Goal: Transaction & Acquisition: Purchase product/service

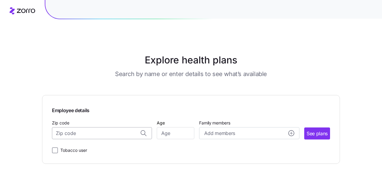
click at [79, 130] on input "Zip code" at bounding box center [102, 133] width 100 height 12
type input "44122"
click at [176, 140] on div "Employee details Zip code 44122, [GEOGRAPHIC_DATA], [GEOGRAPHIC_DATA] Age Famil…" at bounding box center [191, 129] width 278 height 49
click at [176, 136] on input "Age" at bounding box center [176, 133] width 38 height 12
type input "55"
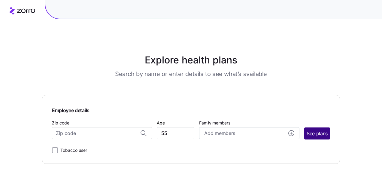
click at [317, 132] on span "See plans" at bounding box center [317, 134] width 21 height 8
click at [318, 134] on span "See plans" at bounding box center [317, 134] width 21 height 8
click at [84, 135] on input "Zip code" at bounding box center [102, 133] width 100 height 12
type input "44122"
click at [313, 134] on span "See plans" at bounding box center [317, 134] width 21 height 8
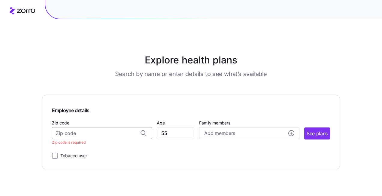
click at [77, 135] on input "Zip code" at bounding box center [102, 133] width 100 height 12
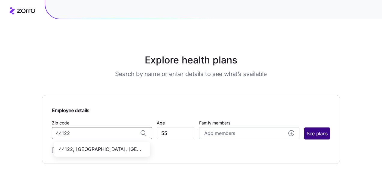
type input "44122"
click at [315, 134] on span "See plans" at bounding box center [317, 134] width 21 height 8
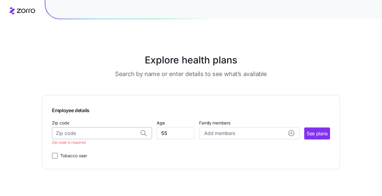
click at [111, 135] on input "Zip code" at bounding box center [102, 133] width 100 height 12
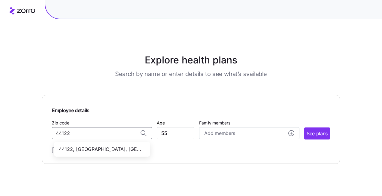
click at [87, 148] on span "44122, [GEOGRAPHIC_DATA], [GEOGRAPHIC_DATA]" at bounding box center [101, 149] width 84 height 8
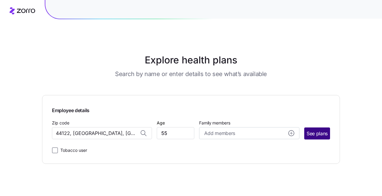
type input "44122, [GEOGRAPHIC_DATA], [GEOGRAPHIC_DATA]"
click at [315, 132] on span "See plans" at bounding box center [317, 134] width 21 height 8
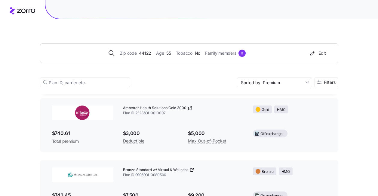
scroll to position [3680, 0]
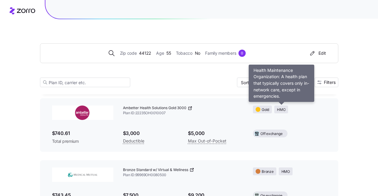
click at [282, 107] on span "HMO" at bounding box center [281, 110] width 8 height 6
click at [284, 110] on span "HMO" at bounding box center [281, 110] width 8 height 6
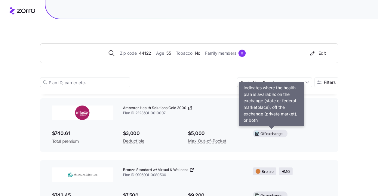
click at [271, 133] on span "Off exchange" at bounding box center [271, 134] width 22 height 6
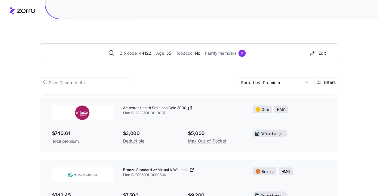
click at [271, 133] on span "Off exchange" at bounding box center [271, 134] width 22 height 6
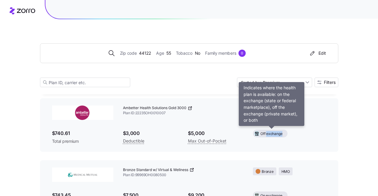
click at [271, 133] on span "Off exchange" at bounding box center [271, 134] width 22 height 6
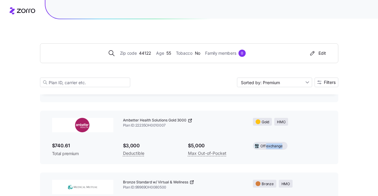
scroll to position [3664, 0]
